Goal: Information Seeking & Learning: Learn about a topic

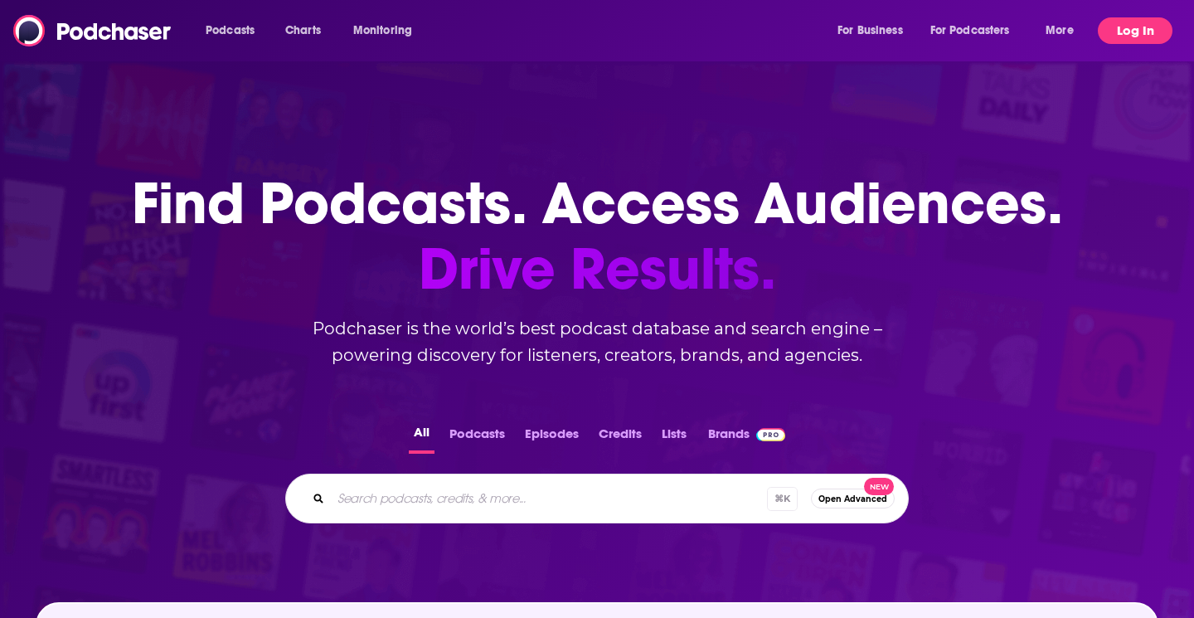
click at [1118, 36] on button "Log In" at bounding box center [1135, 30] width 75 height 27
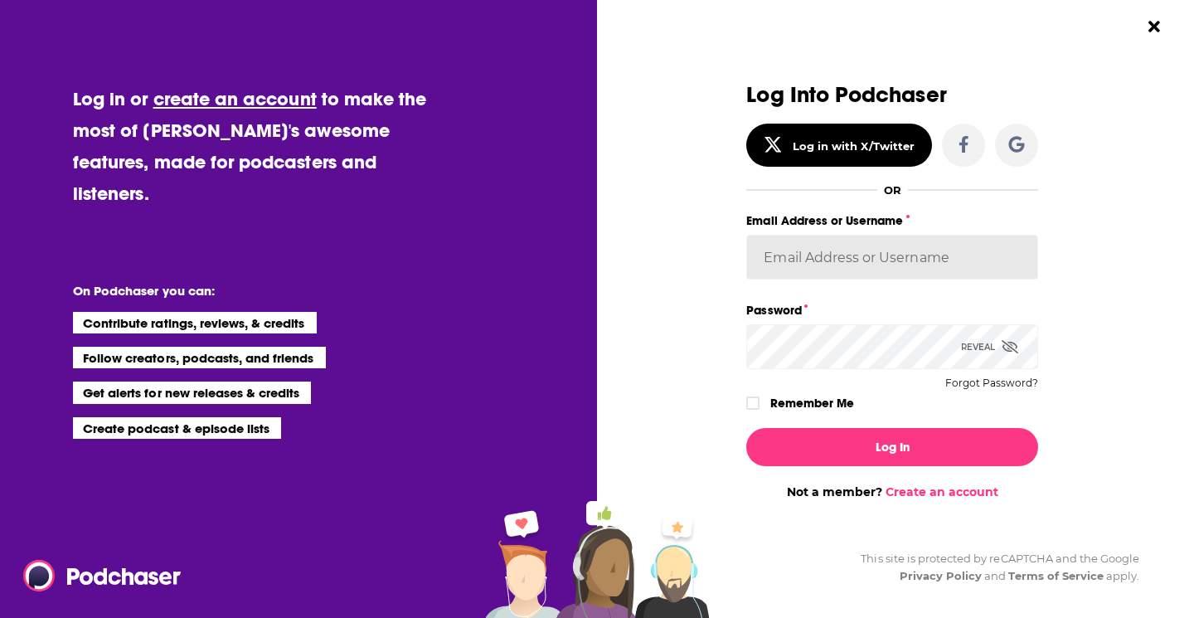
type input "GunTalkJohnson"
click at [892, 446] on button "Log In" at bounding box center [892, 447] width 292 height 38
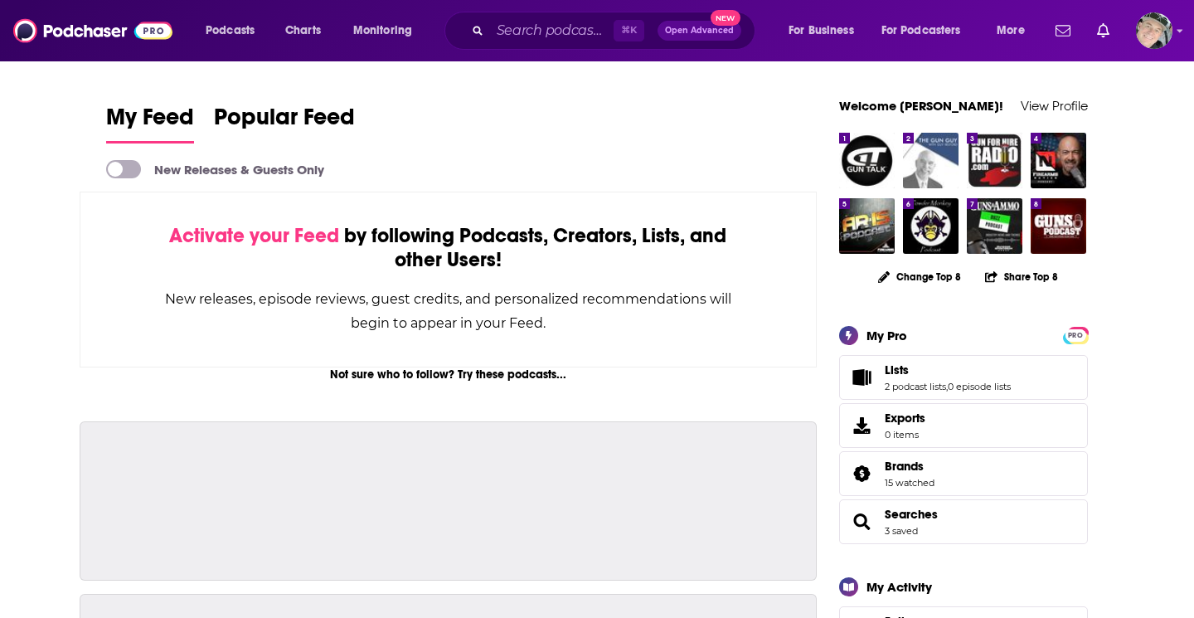
scroll to position [2866, 0]
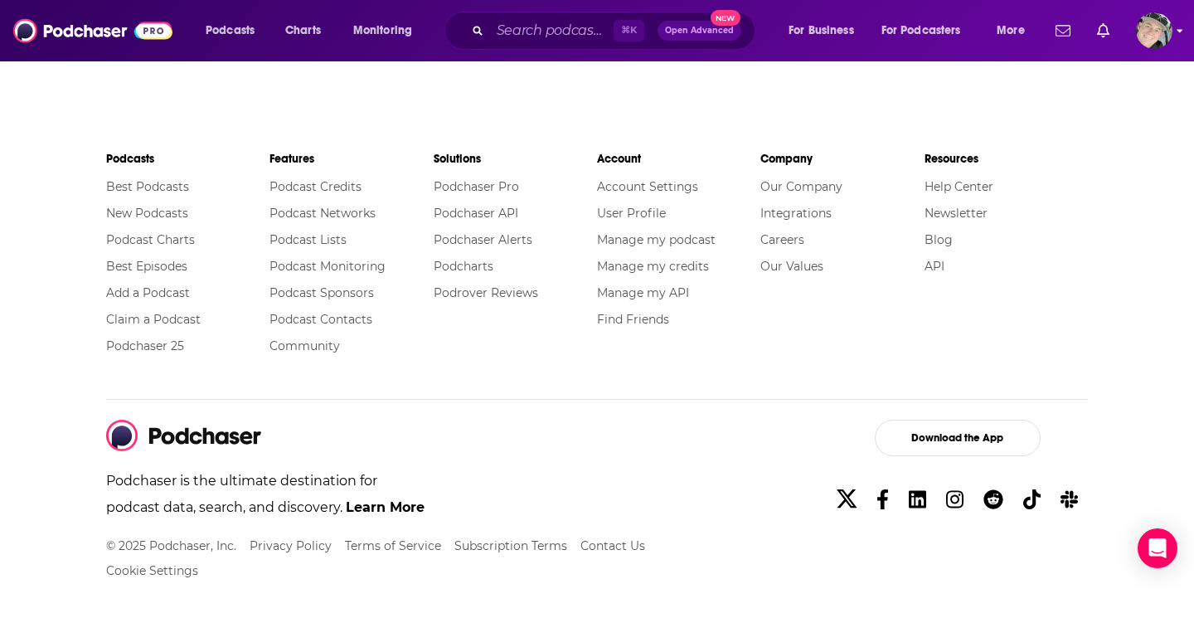
click at [1155, 31] on img "Logged in as GunTalkJohnson" at bounding box center [1154, 30] width 36 height 36
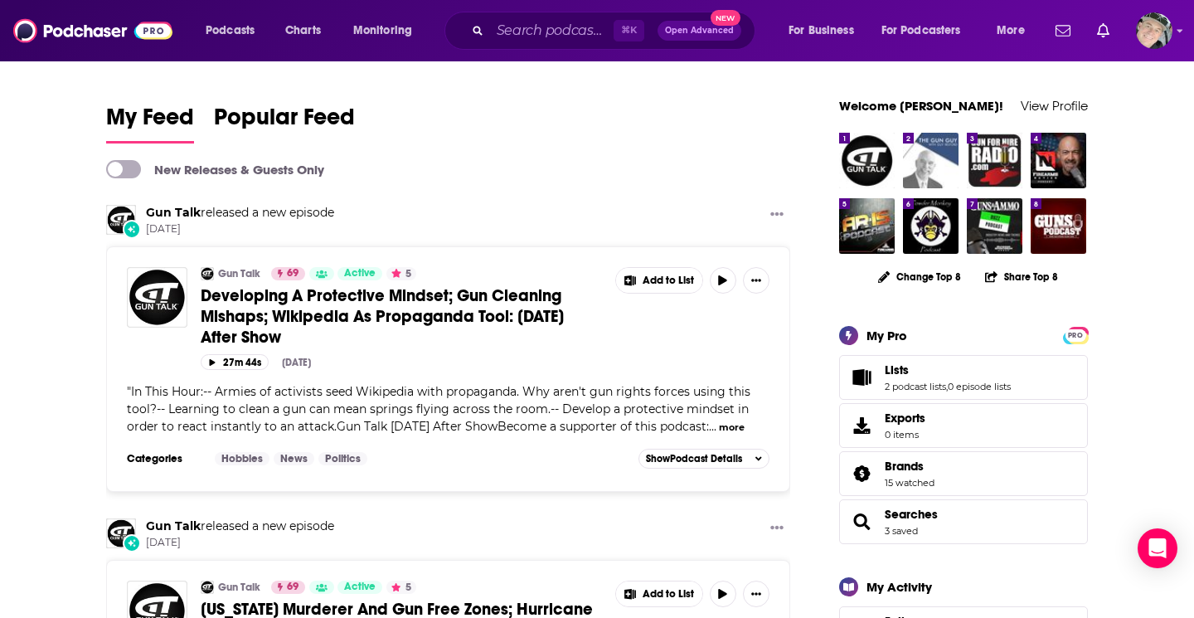
click at [173, 210] on link "Gun Talk" at bounding box center [173, 212] width 55 height 15
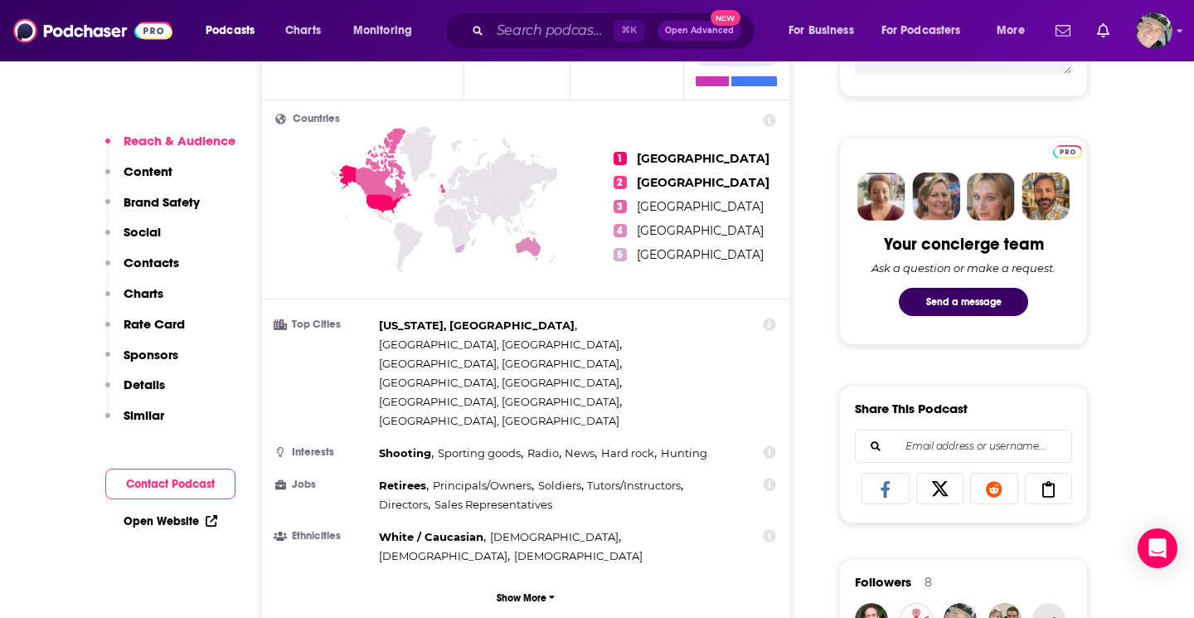
scroll to position [724, 0]
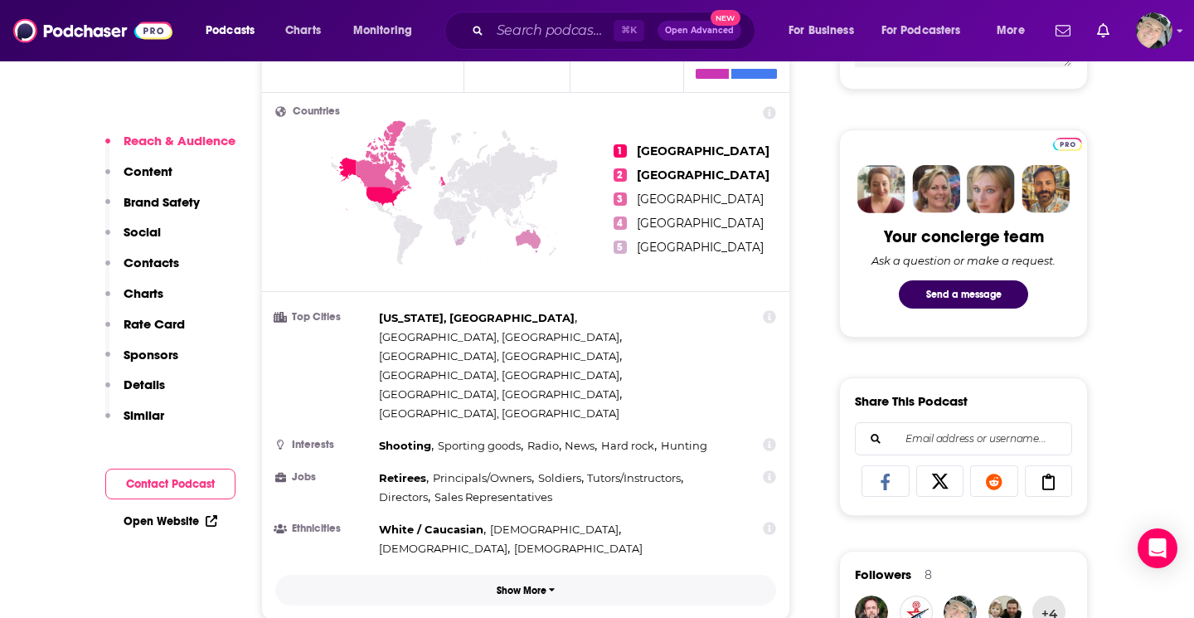
click at [527, 585] on p "Show More" at bounding box center [522, 591] width 50 height 12
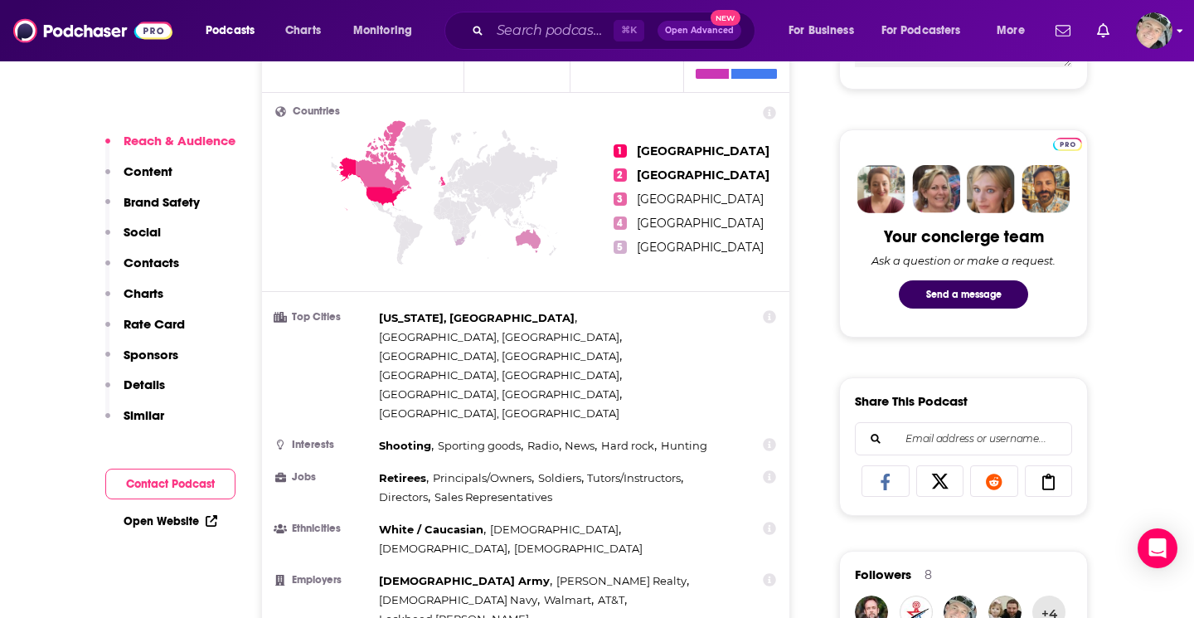
click at [1178, 30] on icon "Show profile menu" at bounding box center [1180, 31] width 7 height 10
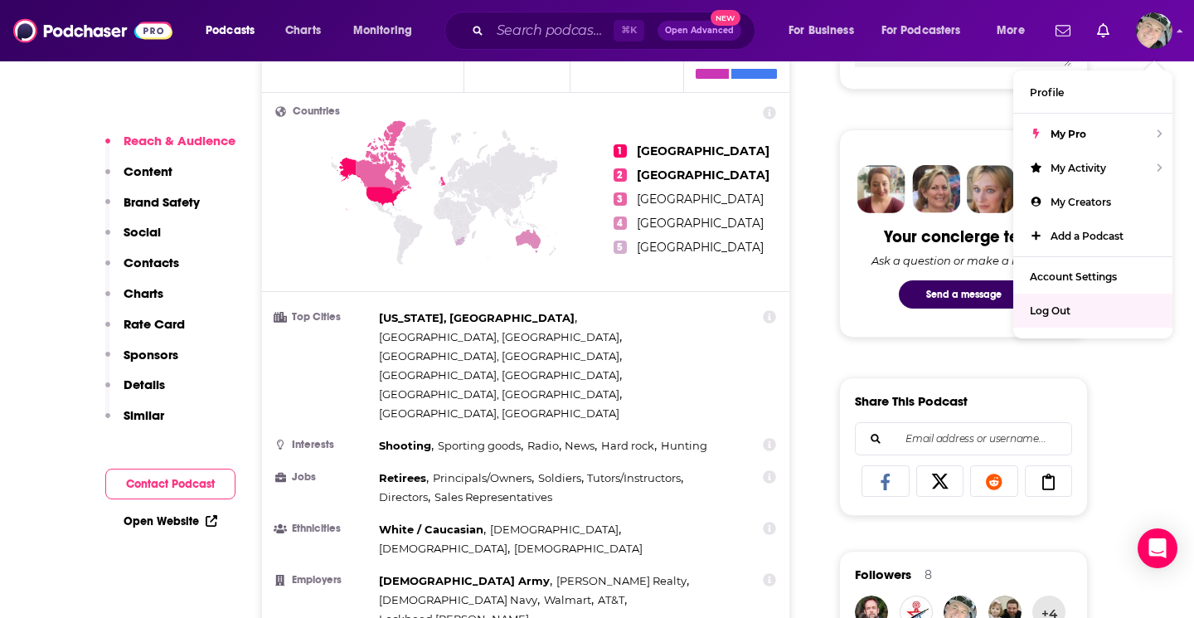
click at [1052, 308] on span "Log Out" at bounding box center [1050, 310] width 41 height 12
